Goal: Task Accomplishment & Management: Complete application form

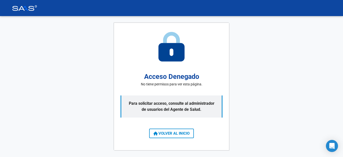
click at [33, 9] on img at bounding box center [24, 8] width 25 height 6
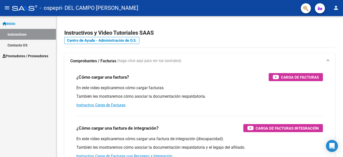
click at [38, 55] on span "Prestadores / Proveedores" at bounding box center [26, 56] width 46 height 6
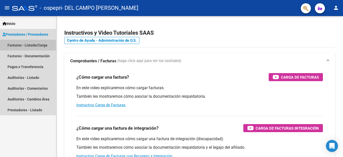
click at [42, 45] on link "Facturas - Listado/Carga" at bounding box center [28, 45] width 56 height 11
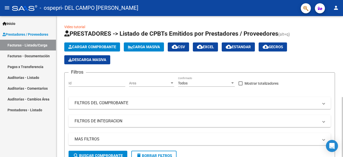
click at [84, 46] on span "Cargar Comprobante" at bounding box center [92, 47] width 48 height 5
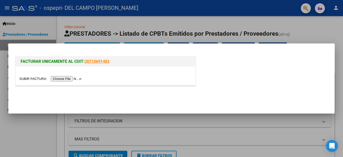
click at [67, 79] on input "file" at bounding box center [51, 78] width 64 height 5
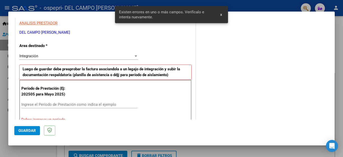
scroll to position [114, 0]
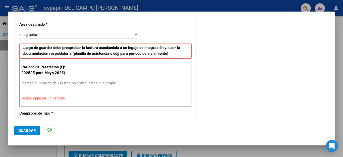
click at [135, 35] on div at bounding box center [136, 34] width 3 height 1
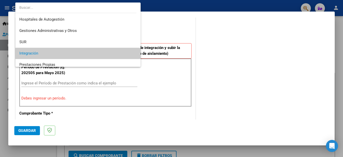
scroll to position [19, 0]
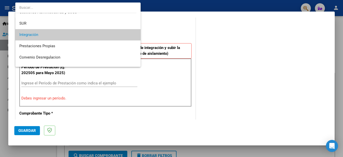
click at [119, 35] on span "Integración" at bounding box center [77, 34] width 117 height 11
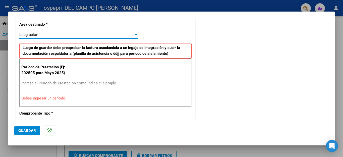
click at [75, 83] on input "Ingrese el Período de Prestación como indica el ejemplo" at bounding box center [79, 83] width 116 height 5
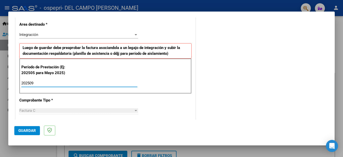
type input "202509"
click at [135, 110] on div at bounding box center [136, 110] width 3 height 1
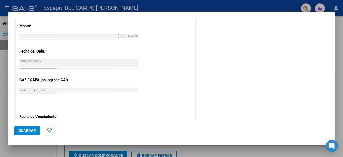
scroll to position [315, 0]
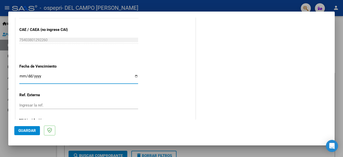
click at [25, 74] on input "Ingresar la fecha" at bounding box center [78, 78] width 119 height 8
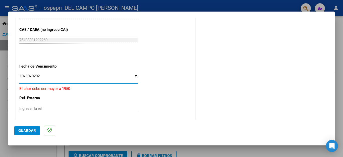
type input "[DATE]"
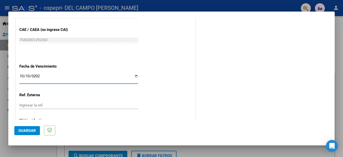
click at [89, 103] on input "Ingresar la ref." at bounding box center [78, 105] width 119 height 5
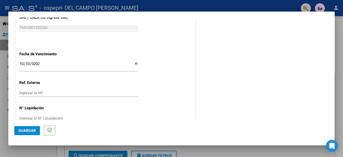
scroll to position [334, 0]
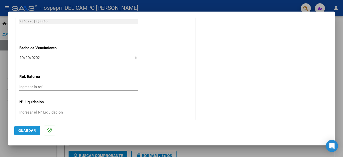
click at [36, 131] on span "Guardar" at bounding box center [27, 130] width 18 height 5
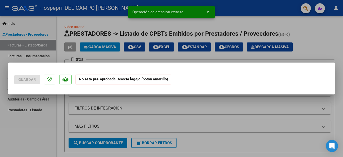
scroll to position [0, 0]
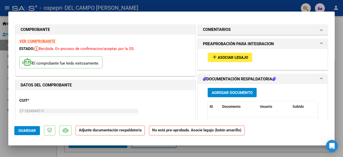
click at [241, 93] on span "Agregar Documento" at bounding box center [232, 92] width 41 height 5
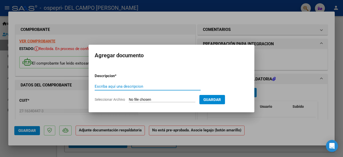
click at [106, 86] on input "Escriba aquí una descripcion" at bounding box center [148, 86] width 106 height 5
type input "Planilla asistencia"
click at [122, 54] on h2 "Agregar documento" at bounding box center [172, 56] width 154 height 10
click at [163, 100] on input "Seleccionar Archivo" at bounding box center [162, 99] width 67 height 5
type input "C:\fakepath\Planilla Asist. Jere.pdf"
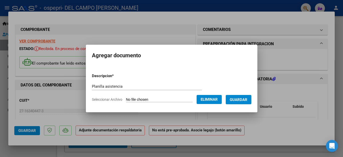
click at [242, 101] on span "Guardar" at bounding box center [239, 99] width 18 height 5
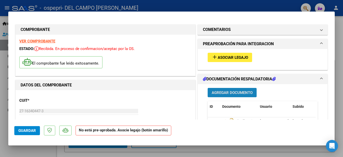
click at [221, 91] on span "Agregar Documento" at bounding box center [232, 92] width 41 height 5
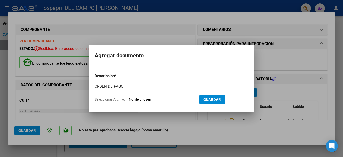
type input "ORDEN DE PAGO"
click at [155, 99] on input "Seleccionar Archivo" at bounding box center [162, 99] width 67 height 5
type input "C:\fakepath\ORDEN DE PAGO OSPEPRI.pdf"
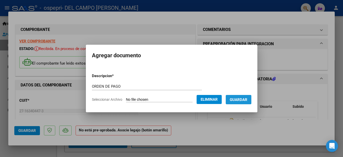
click at [243, 98] on span "Guardar" at bounding box center [239, 99] width 18 height 5
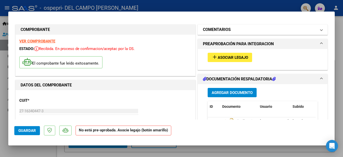
click at [320, 29] on span at bounding box center [321, 30] width 2 height 6
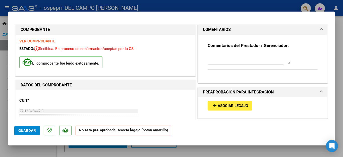
click at [320, 90] on span at bounding box center [321, 92] width 2 height 6
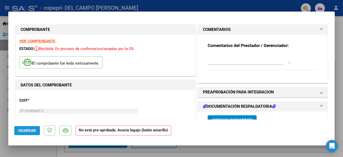
click at [29, 130] on span "Guardar" at bounding box center [27, 130] width 18 height 5
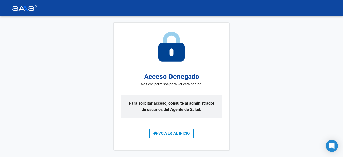
click at [38, 12] on mat-toolbar at bounding box center [171, 8] width 343 height 16
click at [38, 42] on div "Acceso Denegado No tiene permisos para ver esta página. Para solicitar acceso, …" at bounding box center [171, 86] width 343 height 141
click at [61, 8] on div at bounding box center [171, 8] width 339 height 6
click at [22, 8] on img at bounding box center [24, 8] width 25 height 6
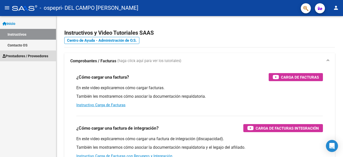
click at [17, 57] on span "Prestadores / Proveedores" at bounding box center [26, 56] width 46 height 6
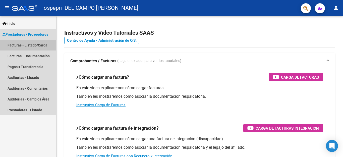
click at [26, 44] on link "Facturas - Listado/Carga" at bounding box center [28, 45] width 56 height 11
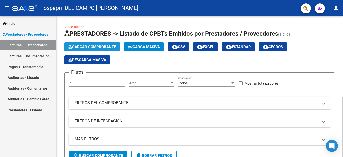
click at [88, 47] on span "Cargar Comprobante" at bounding box center [92, 47] width 48 height 5
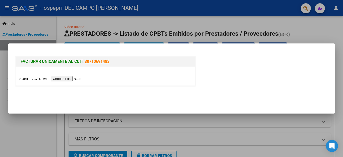
click at [70, 80] on input "file" at bounding box center [51, 78] width 64 height 5
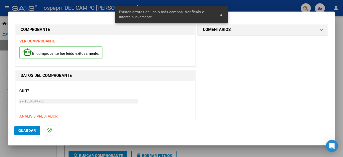
scroll to position [114, 0]
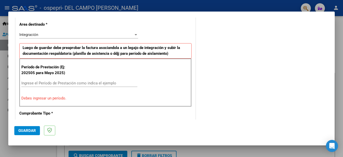
click at [37, 80] on div "Ingrese el Período de Prestación como indica el ejemplo" at bounding box center [79, 83] width 116 height 8
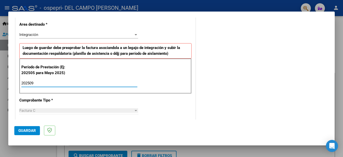
type input "202509"
click at [135, 110] on div at bounding box center [136, 110] width 3 height 1
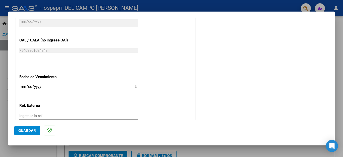
scroll to position [315, 0]
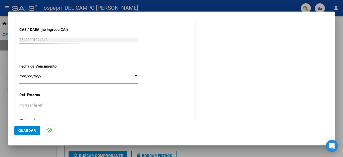
click at [28, 73] on div "Ingresar la fecha" at bounding box center [78, 78] width 119 height 11
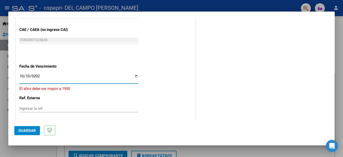
type input "[DATE]"
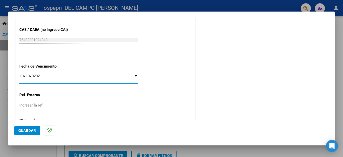
click at [56, 92] on p "Ref. Externa" at bounding box center [45, 95] width 52 height 6
click at [27, 134] on button "Guardar" at bounding box center [27, 130] width 26 height 9
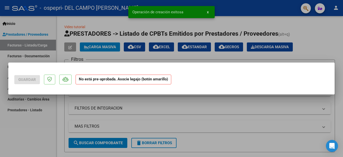
scroll to position [0, 0]
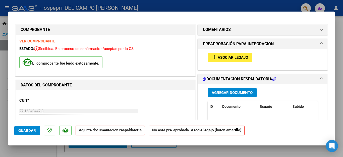
click at [219, 92] on span "Agregar Documento" at bounding box center [232, 92] width 41 height 5
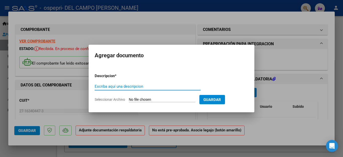
click at [101, 84] on input "Escriba aquí una descripcion" at bounding box center [148, 86] width 106 height 5
type input "Planilla asistencia"
click at [143, 100] on input "Seleccionar Archivo" at bounding box center [162, 99] width 67 height 5
type input "C:\fakepath\Planilla Asist. Isa.pdf"
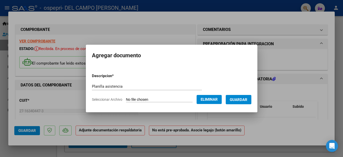
click at [237, 99] on span "Guardar" at bounding box center [239, 99] width 18 height 5
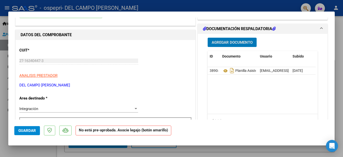
scroll to position [126, 0]
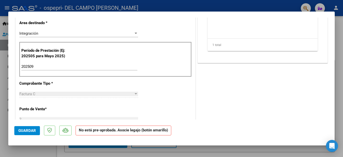
click at [22, 132] on span "Guardar" at bounding box center [27, 130] width 18 height 5
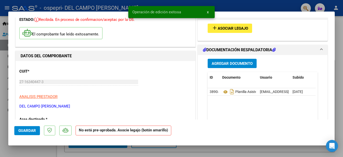
scroll to position [0, 0]
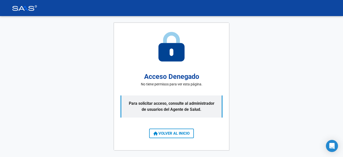
click at [41, 78] on div "Acceso Denegado No tiene permisos para ver esta página. Para solicitar acceso, …" at bounding box center [171, 86] width 343 height 141
click at [47, 15] on mat-toolbar at bounding box center [171, 8] width 343 height 16
click at [47, 9] on div at bounding box center [171, 8] width 339 height 6
click at [13, 5] on mat-toolbar at bounding box center [171, 8] width 343 height 16
click at [51, 30] on div "Acceso Denegado No tiene permisos para ver esta página. Para solicitar acceso, …" at bounding box center [171, 86] width 343 height 141
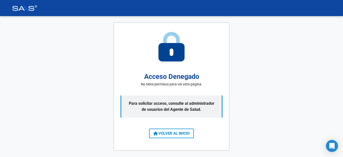
click at [37, 7] on div at bounding box center [171, 8] width 339 height 6
click at [21, 10] on img at bounding box center [24, 8] width 25 height 6
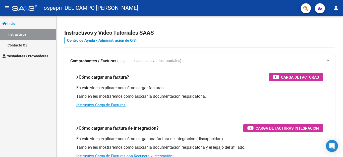
click at [18, 57] on span "Prestadores / Proveedores" at bounding box center [26, 56] width 46 height 6
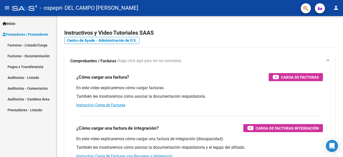
click at [26, 45] on link "Facturas - Listado/Carga" at bounding box center [28, 45] width 56 height 11
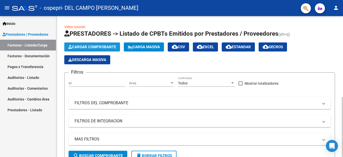
click at [79, 46] on span "Cargar Comprobante" at bounding box center [92, 47] width 48 height 5
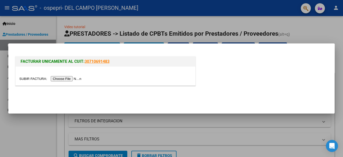
click at [71, 80] on input "file" at bounding box center [51, 78] width 64 height 5
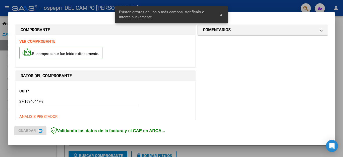
scroll to position [114, 0]
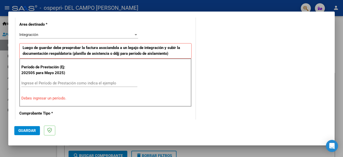
click at [32, 82] on input "Ingrese el Período de Prestación como indica el ejemplo" at bounding box center [79, 83] width 116 height 5
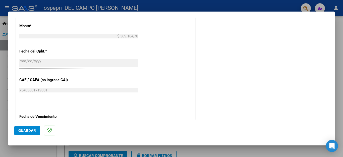
scroll to position [290, 0]
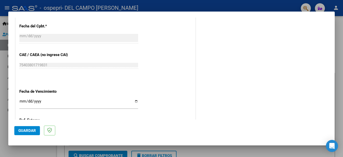
type input "202509"
click at [22, 98] on div "Ingresar la fecha" at bounding box center [78, 103] width 119 height 11
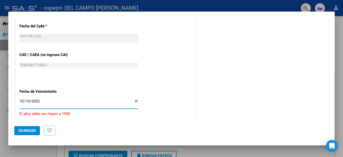
type input "[DATE]"
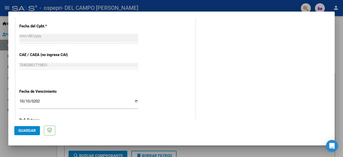
click at [32, 130] on span "Guardar" at bounding box center [27, 130] width 18 height 5
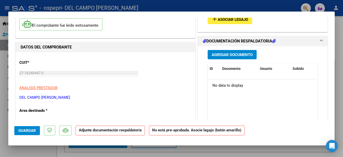
scroll to position [0, 0]
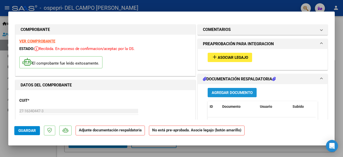
click at [228, 93] on span "Agregar Documento" at bounding box center [232, 92] width 41 height 5
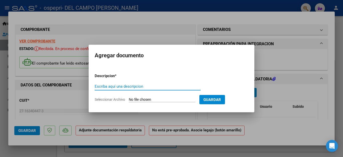
click at [128, 86] on input "Escriba aquí una descripcion" at bounding box center [148, 86] width 106 height 5
type input "Planilla asistencia"
click at [154, 100] on input "Seleccionar Archivo" at bounding box center [162, 99] width 67 height 5
type input "C:\fakepath\Planilla Asist. Lautaro.pdf"
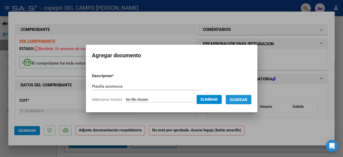
click at [235, 98] on span "Guardar" at bounding box center [239, 99] width 18 height 5
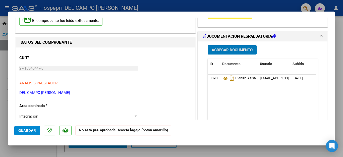
scroll to position [27, 0]
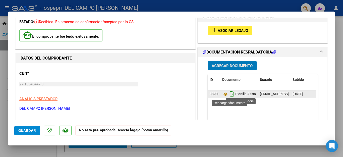
click at [230, 95] on icon "Descargar documento" at bounding box center [232, 94] width 7 height 8
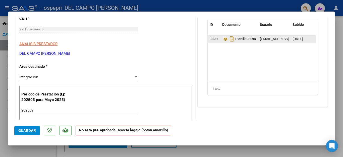
scroll to position [102, 0]
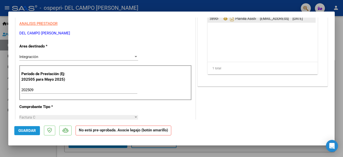
click at [24, 132] on span "Guardar" at bounding box center [27, 130] width 18 height 5
click at [29, 130] on span "Guardar" at bounding box center [27, 130] width 18 height 5
